Goal: Task Accomplishment & Management: Manage account settings

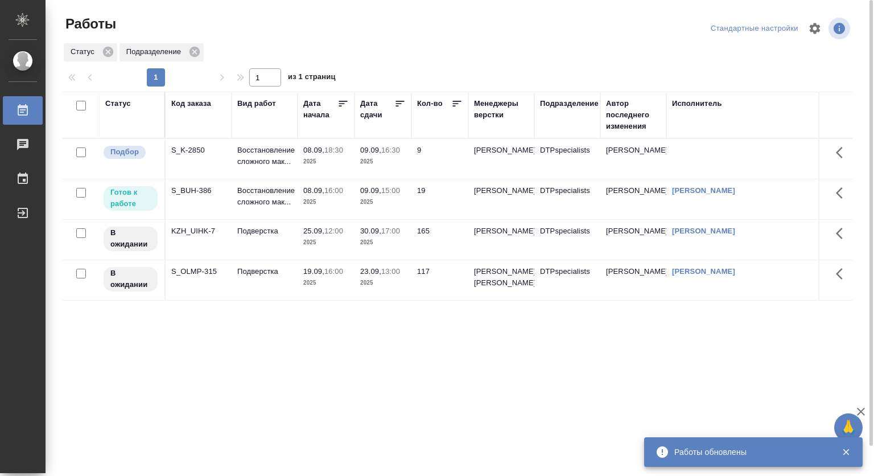
click at [244, 162] on p "Восстановление сложного мак..." at bounding box center [264, 156] width 55 height 23
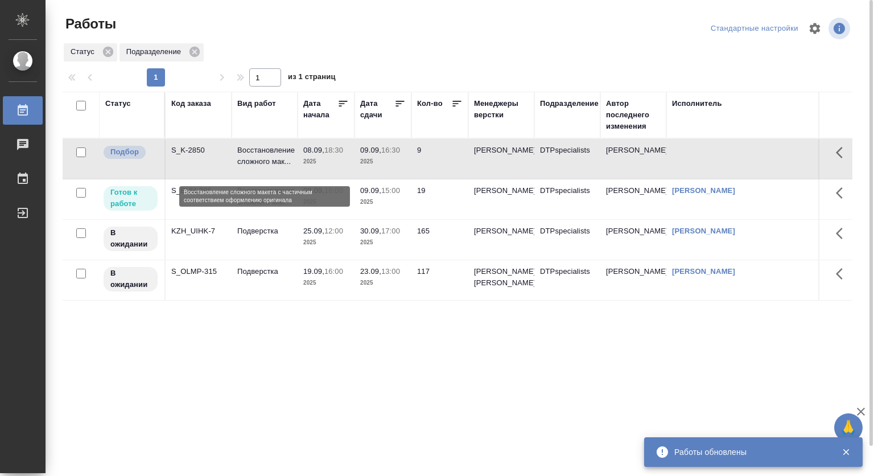
click at [244, 162] on p "Восстановление сложного мак..." at bounding box center [264, 156] width 55 height 23
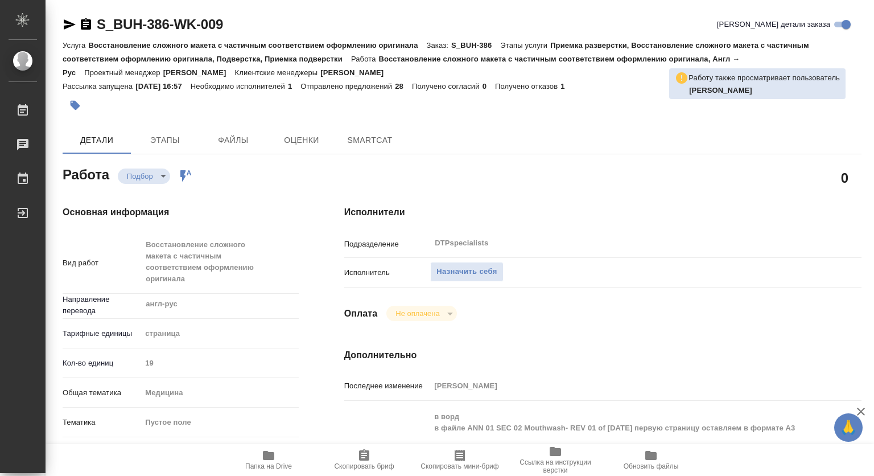
type textarea "x"
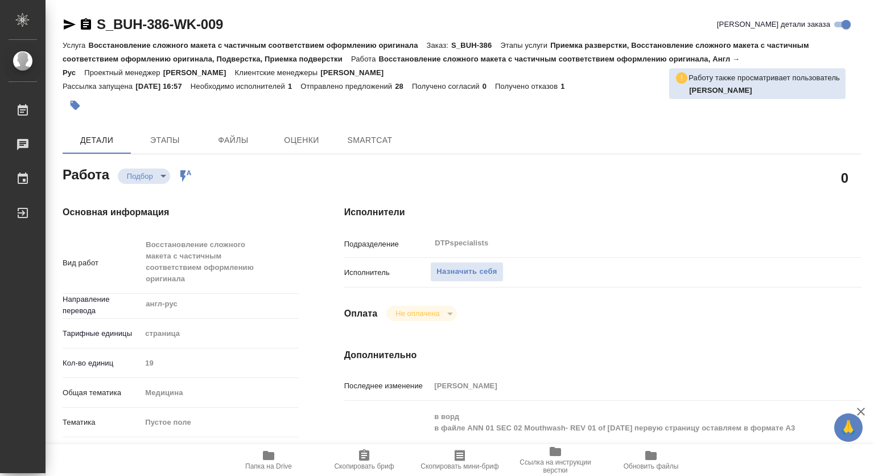
type textarea "x"
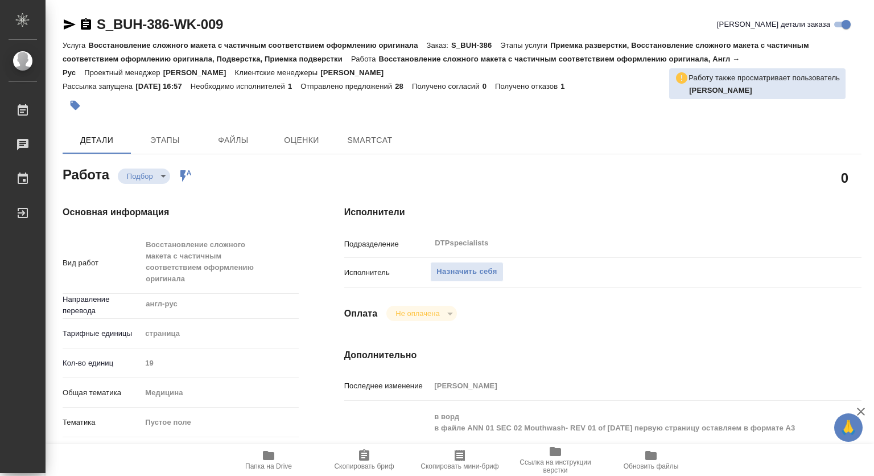
type textarea "x"
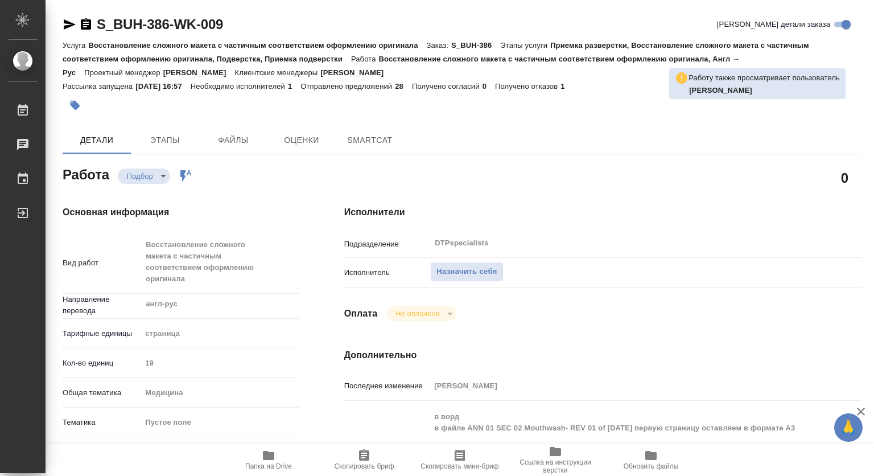
type textarea "x"
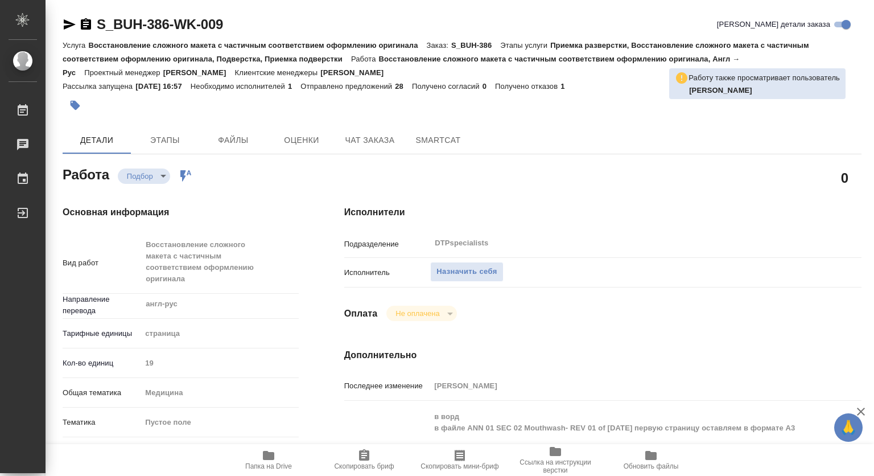
scroll to position [114, 0]
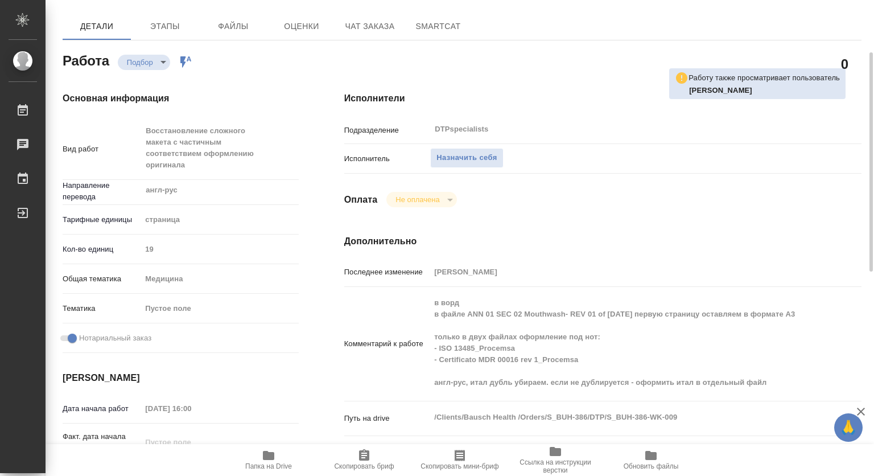
type textarea "x"
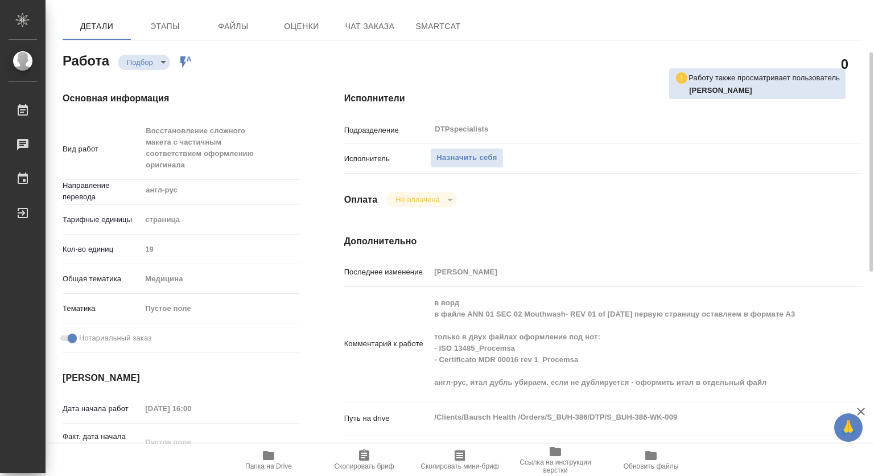
type textarea "x"
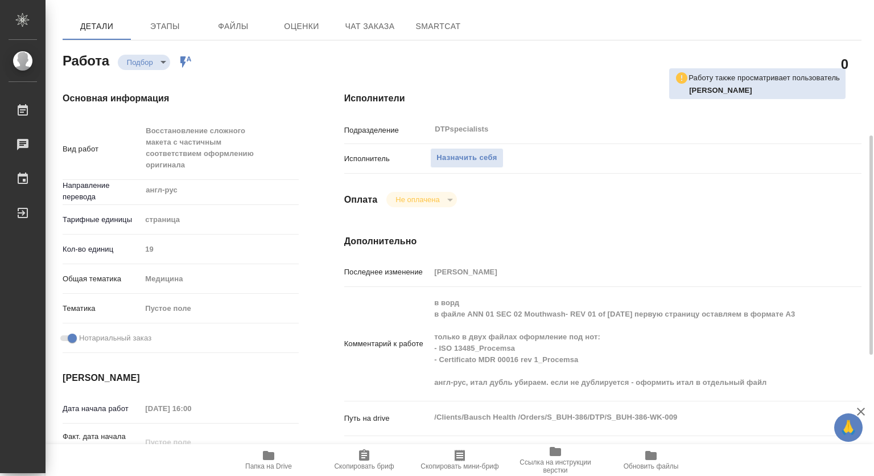
scroll to position [228, 0]
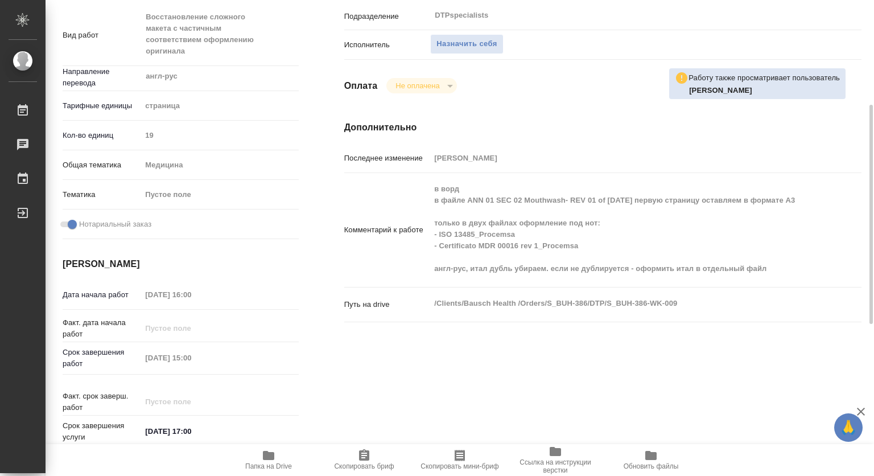
click at [264, 457] on icon "button" at bounding box center [268, 455] width 11 height 9
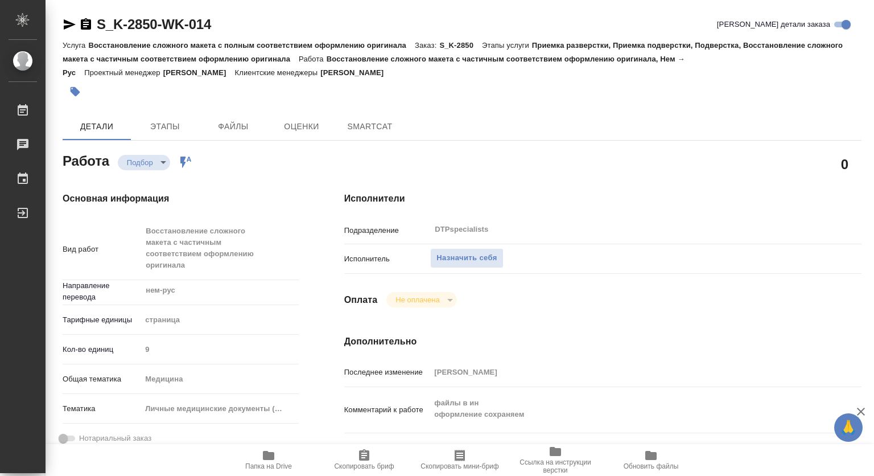
type textarea "x"
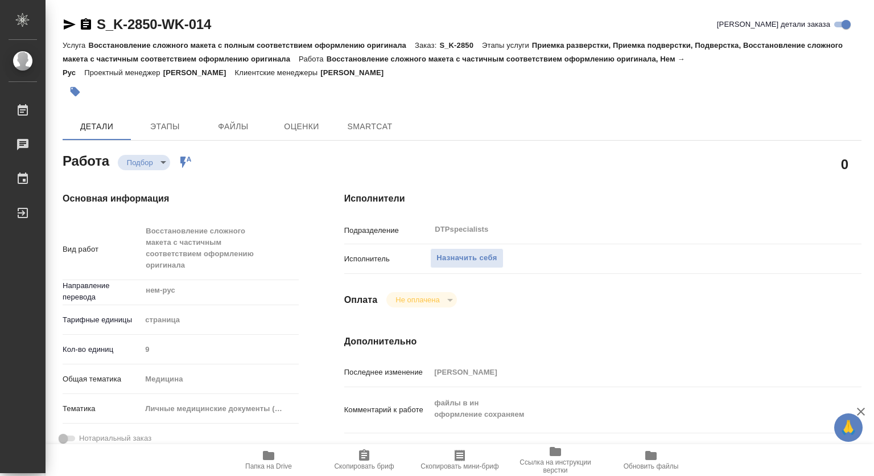
type textarea "x"
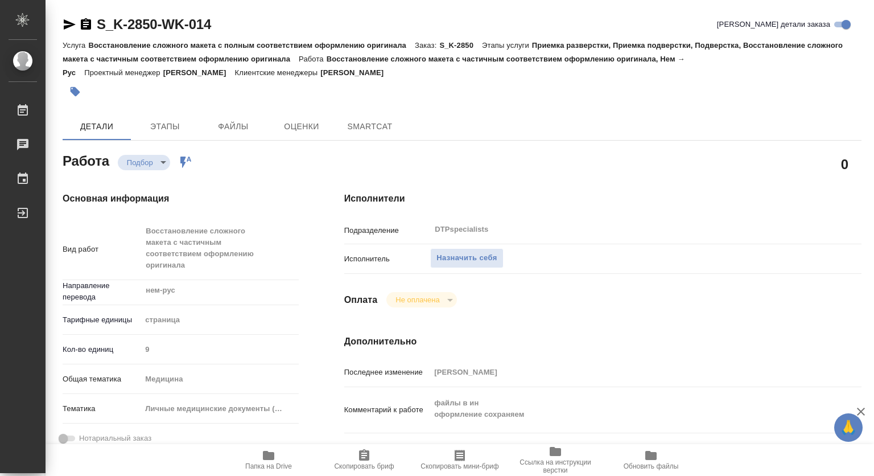
type textarea "x"
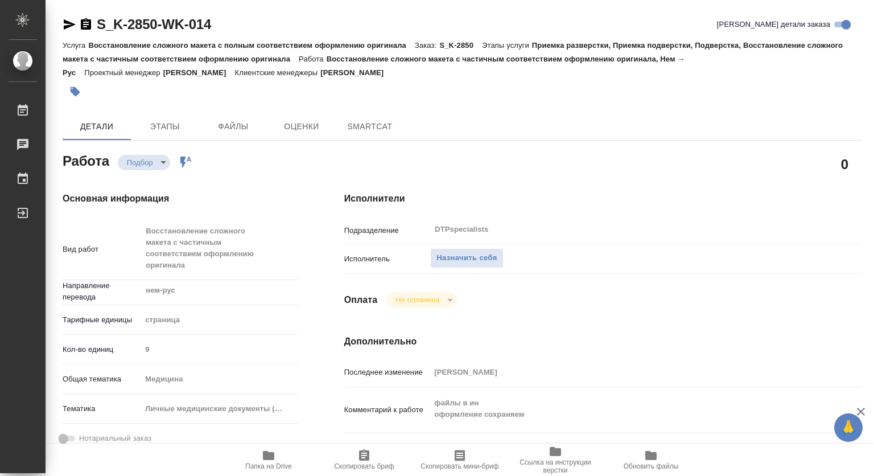
type textarea "x"
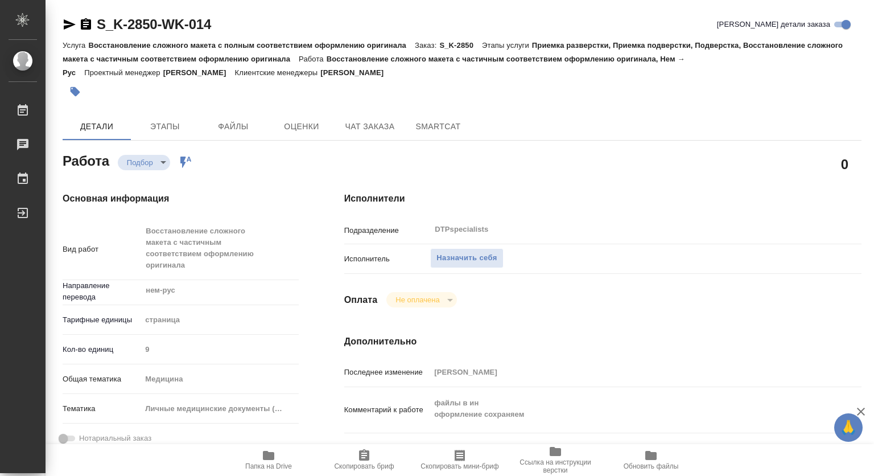
scroll to position [285, 0]
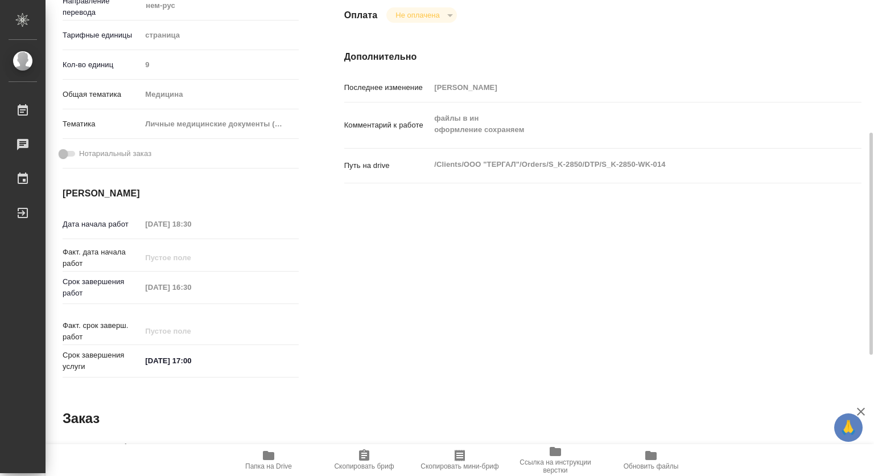
type textarea "x"
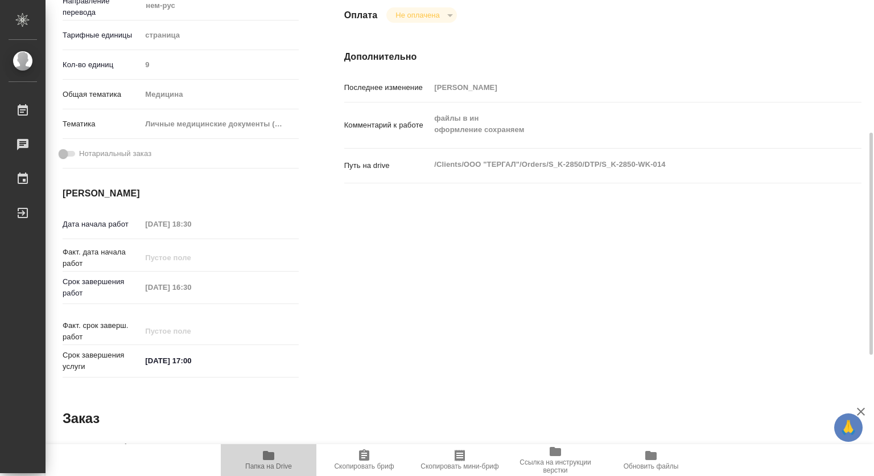
click at [270, 457] on icon "button" at bounding box center [268, 455] width 11 height 9
type textarea "x"
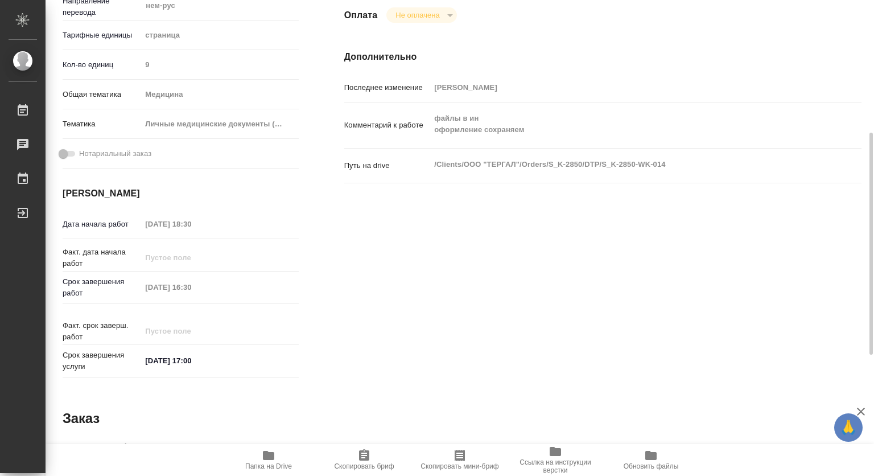
type textarea "x"
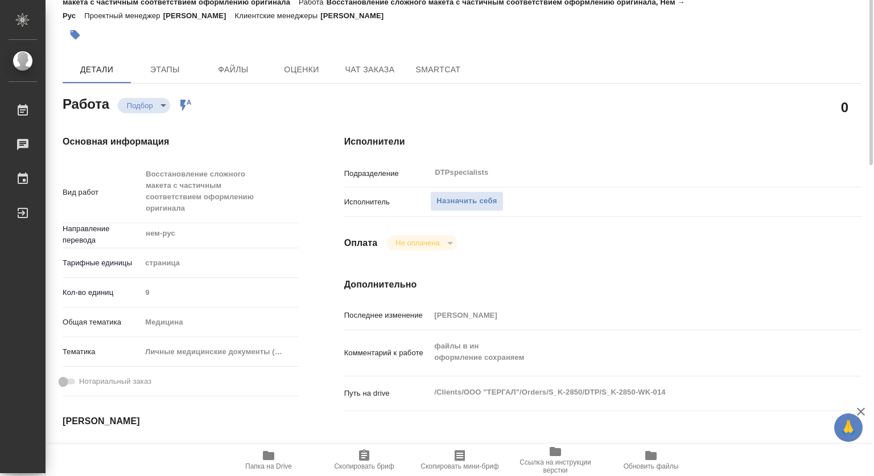
scroll to position [0, 0]
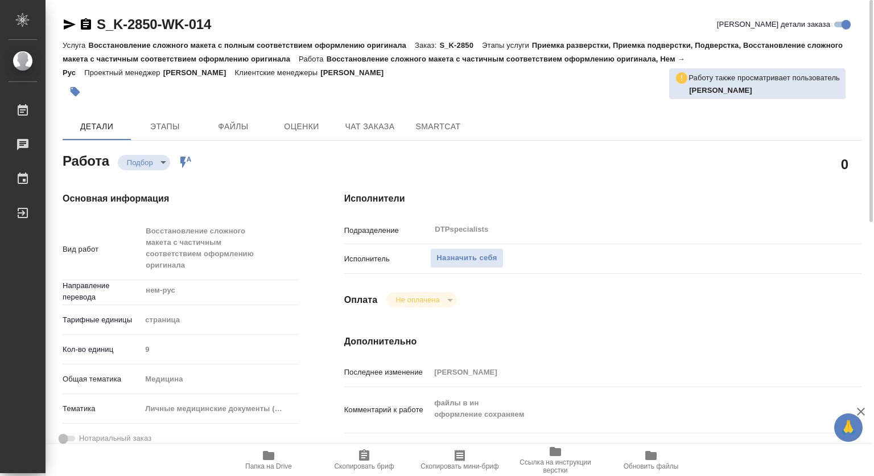
click at [267, 457] on icon "button" at bounding box center [268, 455] width 11 height 9
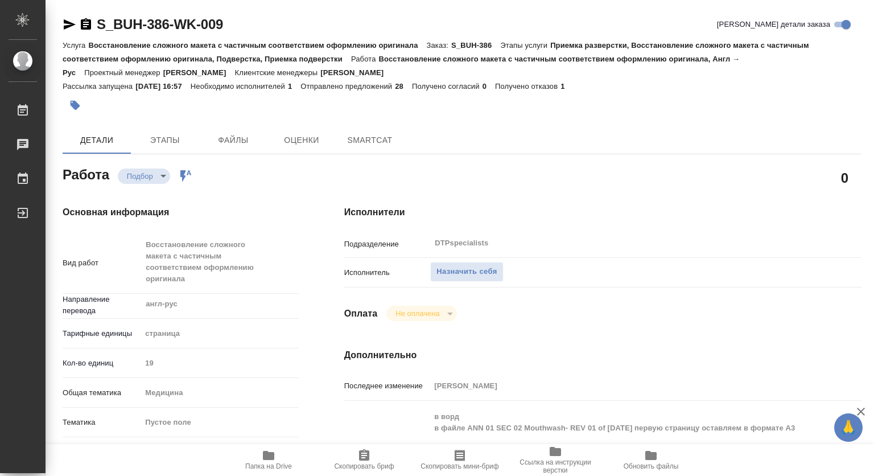
type textarea "x"
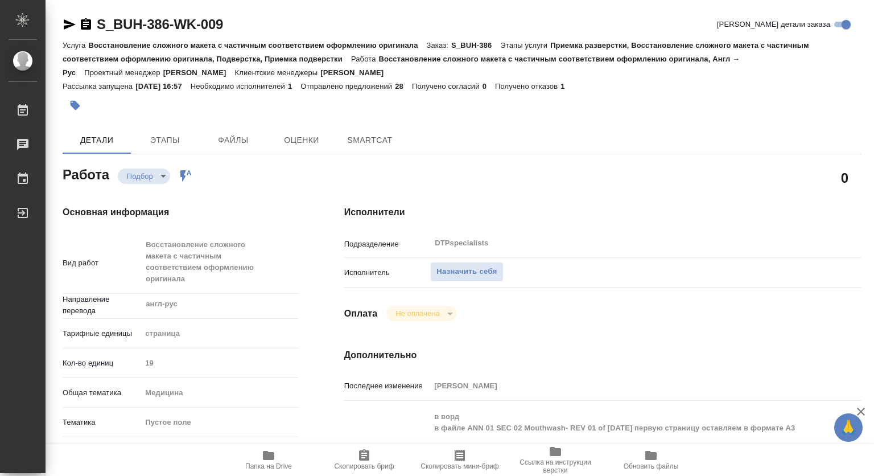
type textarea "x"
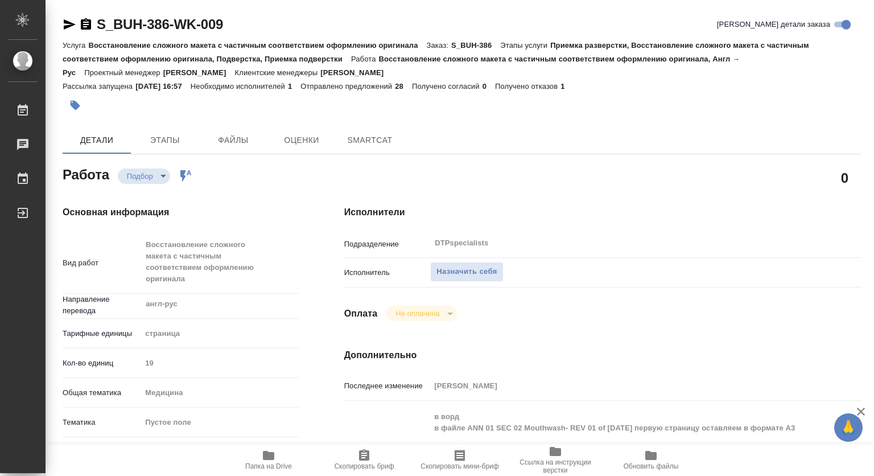
type textarea "x"
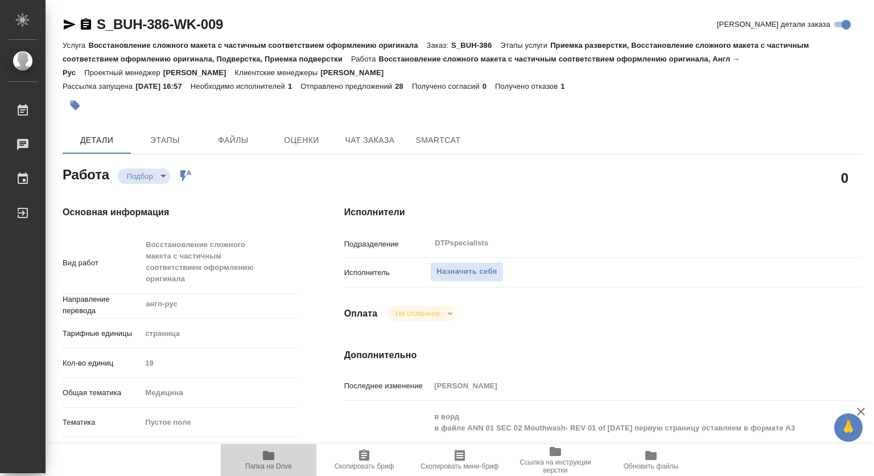
click at [266, 458] on icon "button" at bounding box center [268, 455] width 11 height 9
type textarea "x"
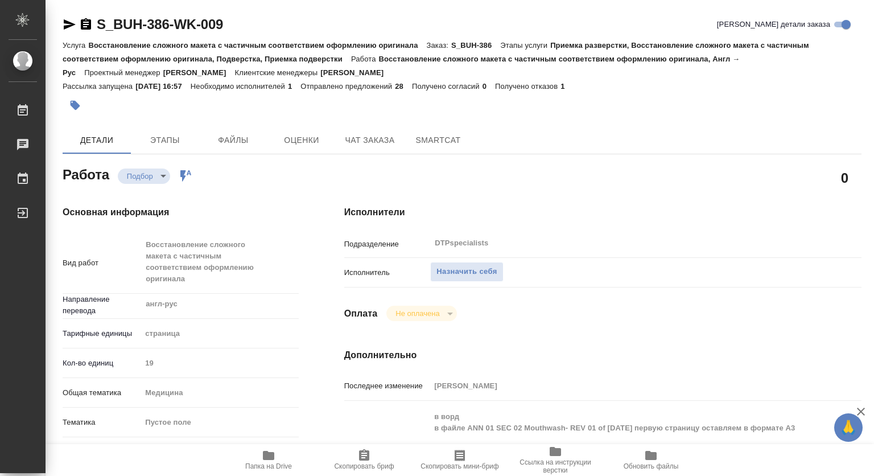
type textarea "x"
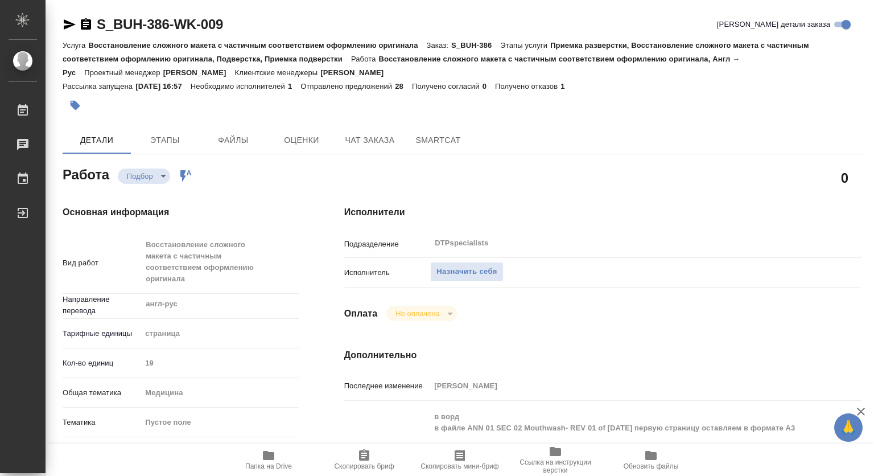
type textarea "x"
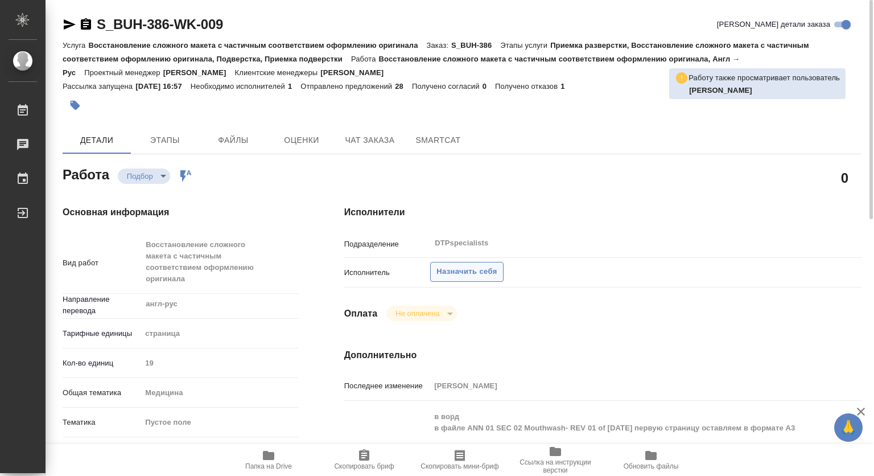
click at [450, 271] on span "Назначить себя" at bounding box center [466, 271] width 60 height 13
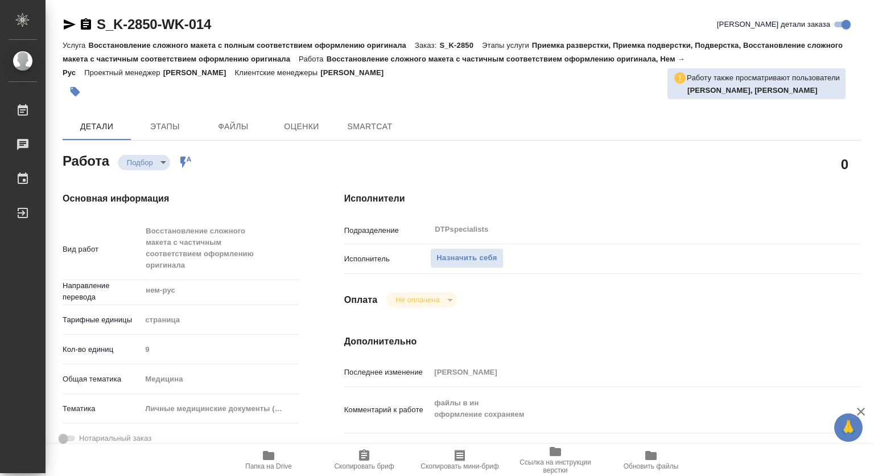
type textarea "x"
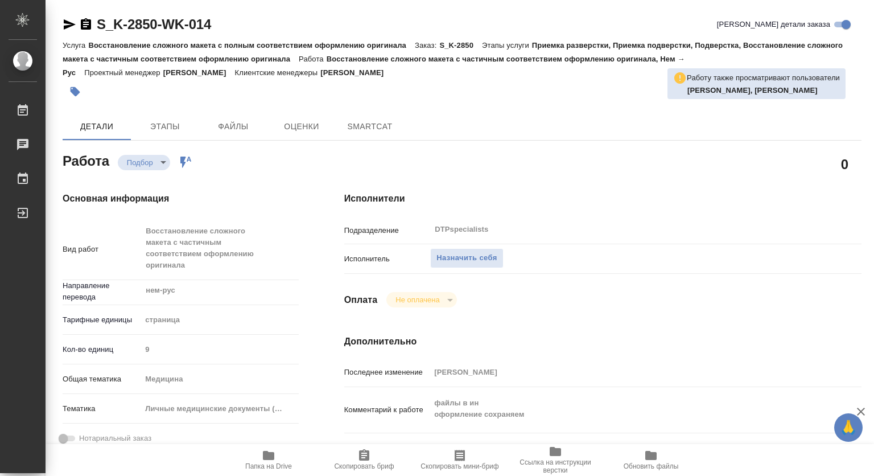
type textarea "x"
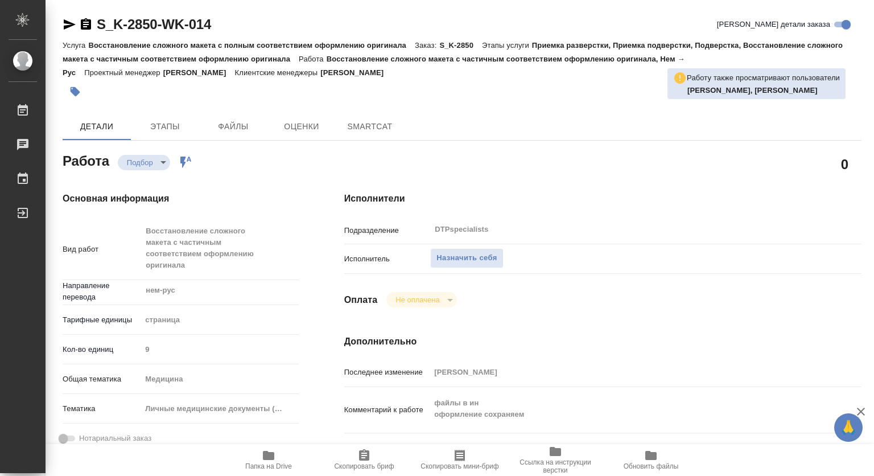
type textarea "x"
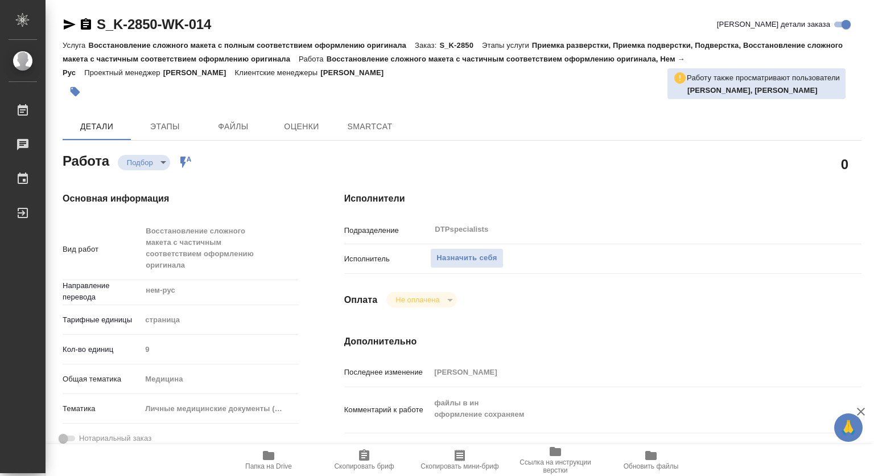
type textarea "x"
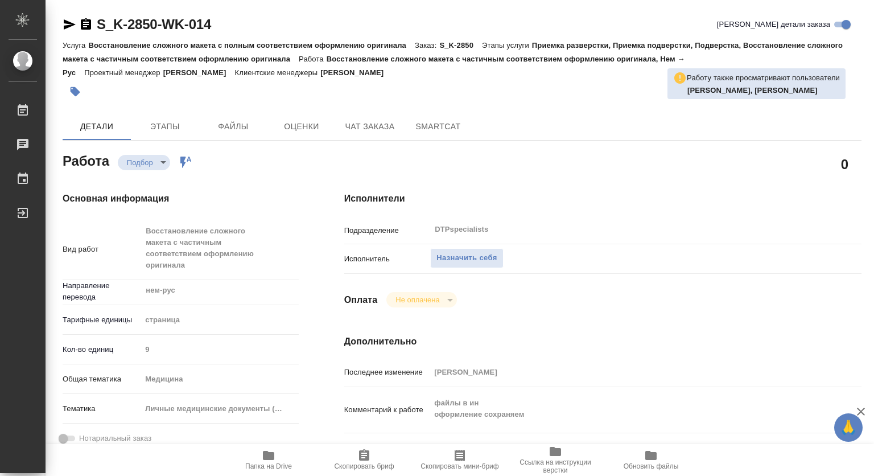
type textarea "x"
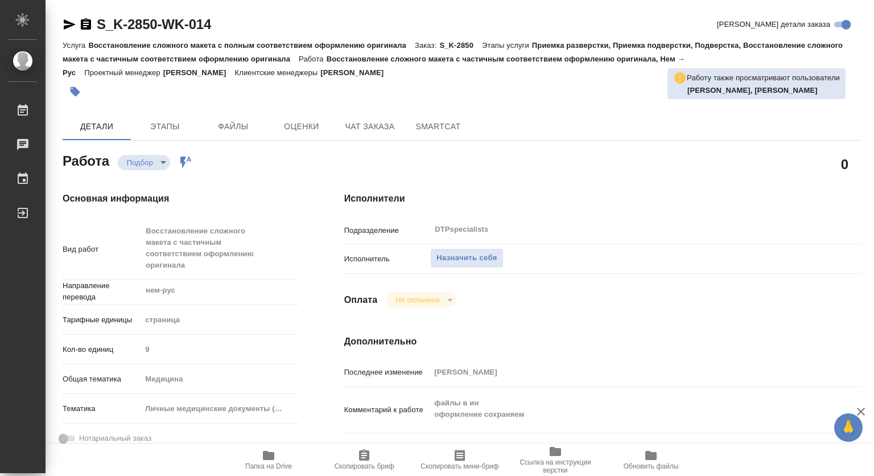
type textarea "x"
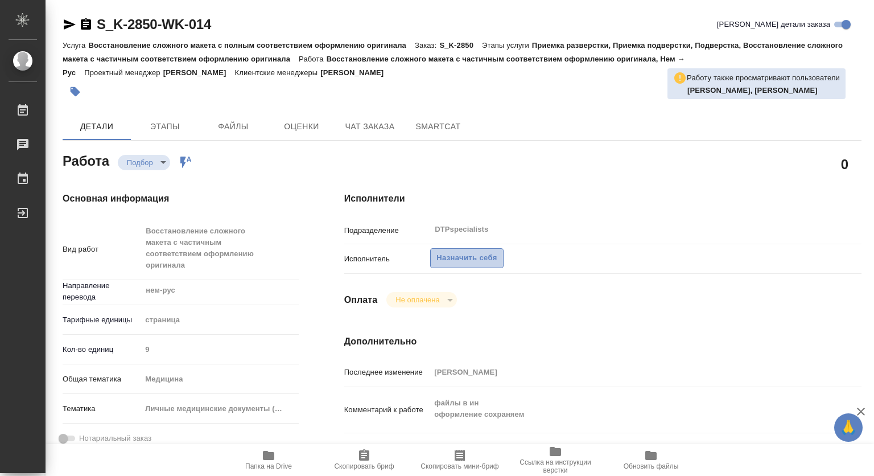
click at [470, 261] on span "Назначить себя" at bounding box center [466, 258] width 60 height 13
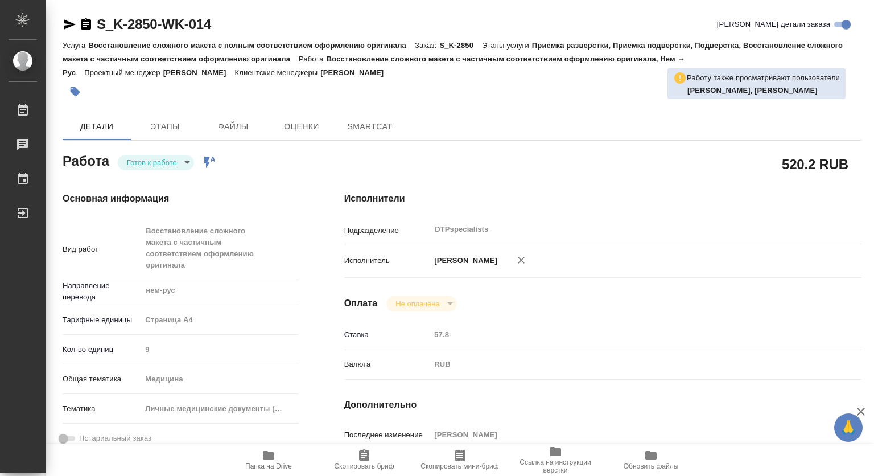
type textarea "x"
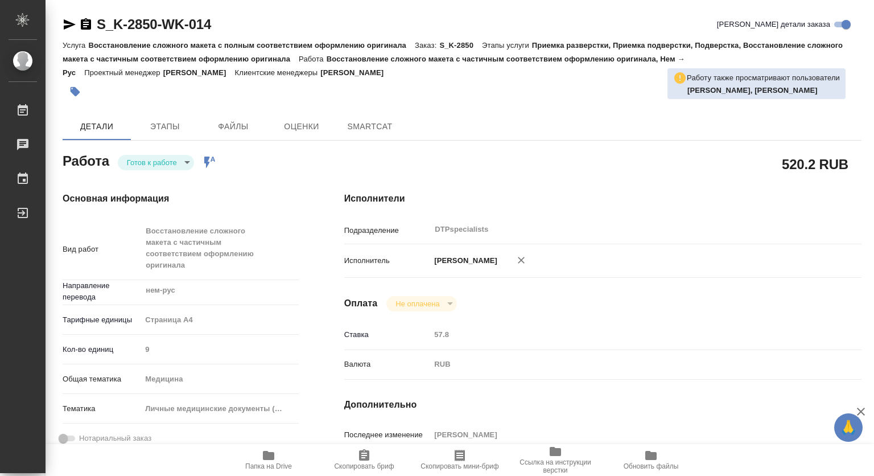
type textarea "x"
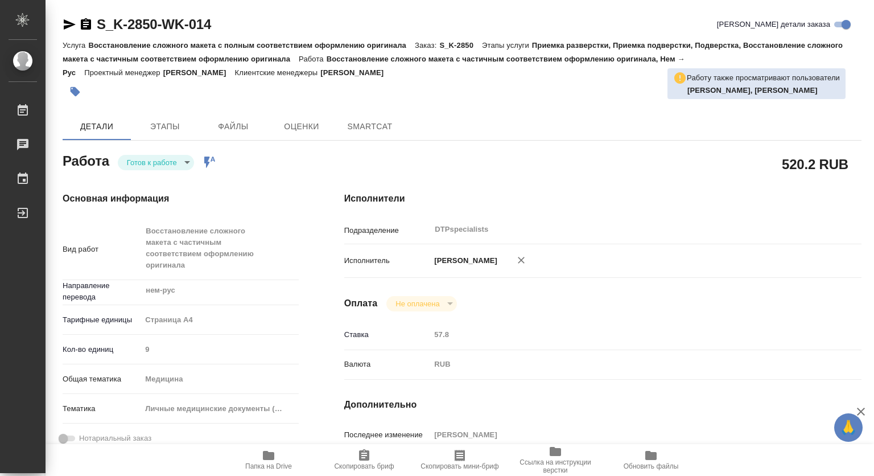
type textarea "x"
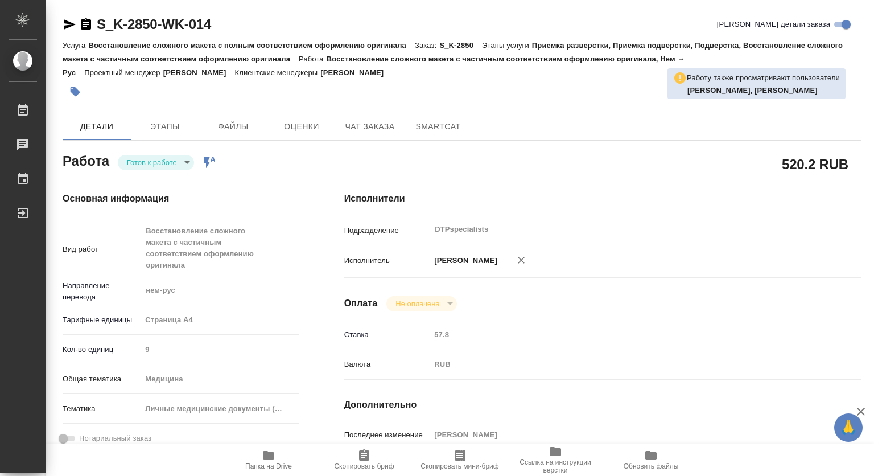
type textarea "x"
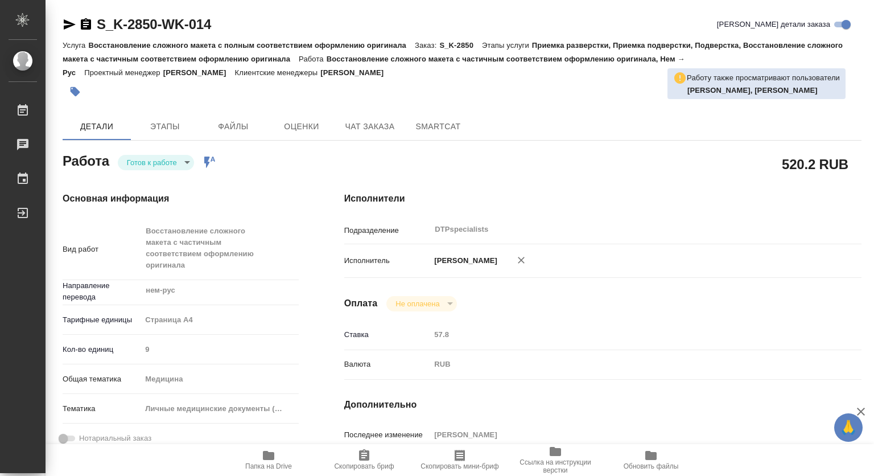
type textarea "x"
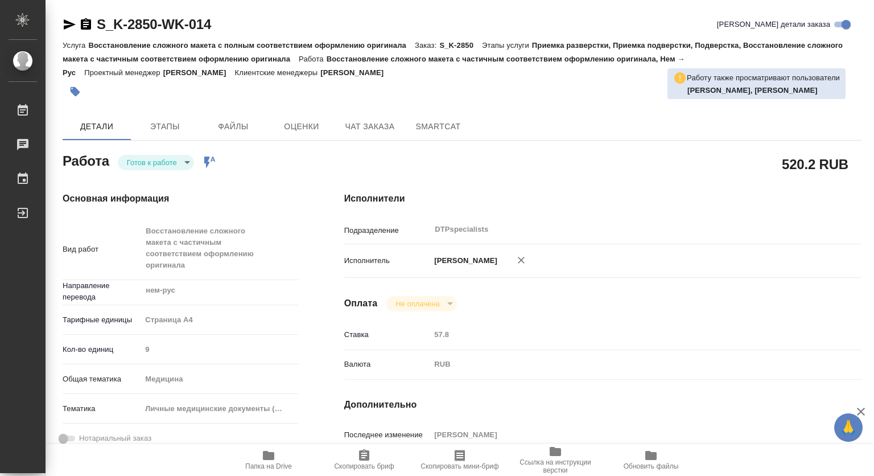
click at [674, 76] on icon at bounding box center [679, 77] width 11 height 11
